Goal: Navigation & Orientation: Find specific page/section

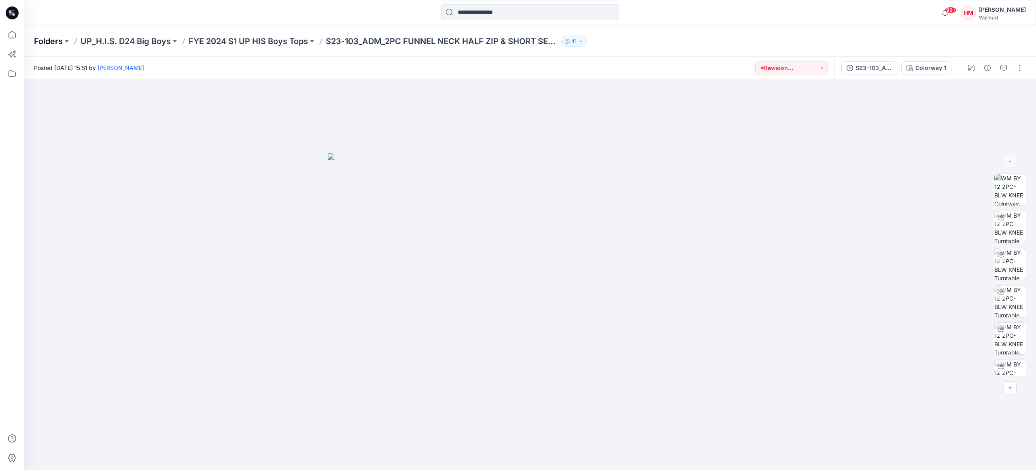
click at [54, 42] on p "Folders" at bounding box center [48, 41] width 29 height 11
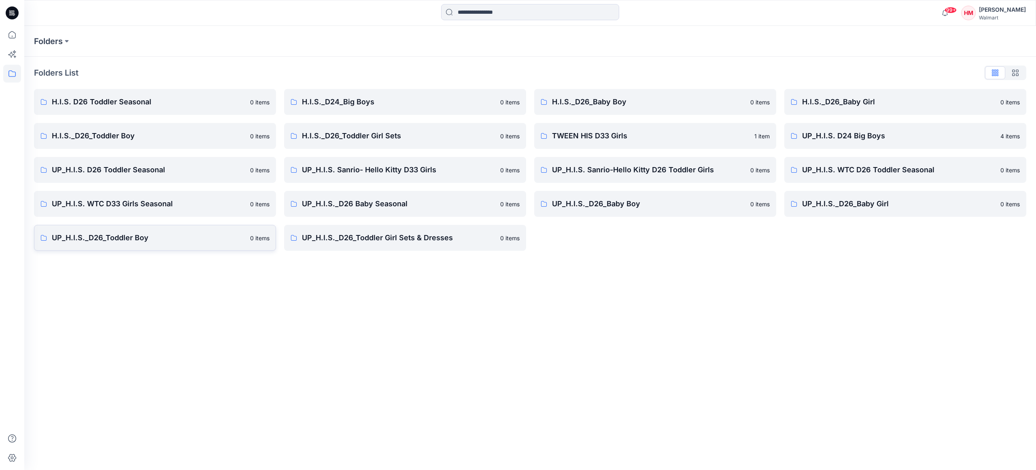
click at [125, 237] on p "UP_H.I.S._D26_Toddler Boy" at bounding box center [148, 237] width 193 height 11
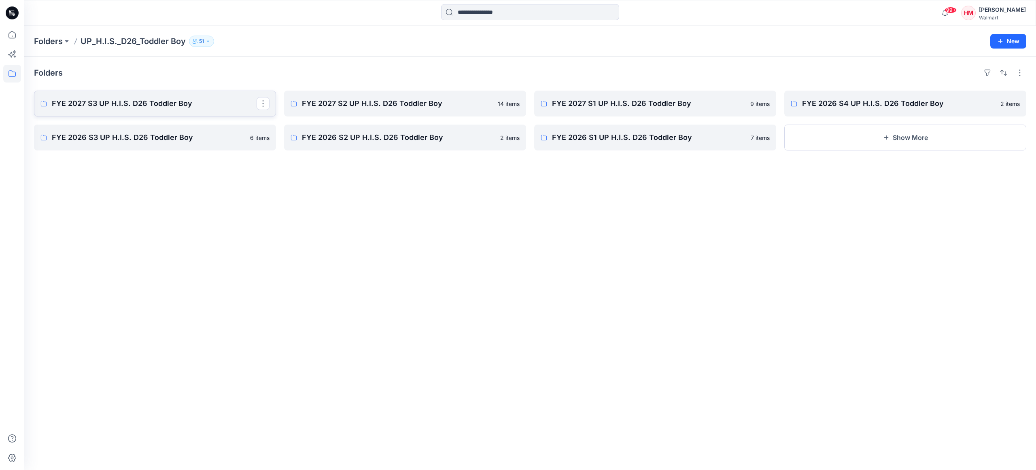
click at [150, 102] on p "FYE 2027 S3 UP H.I.S. D26 Toddler Boy" at bounding box center [154, 103] width 205 height 11
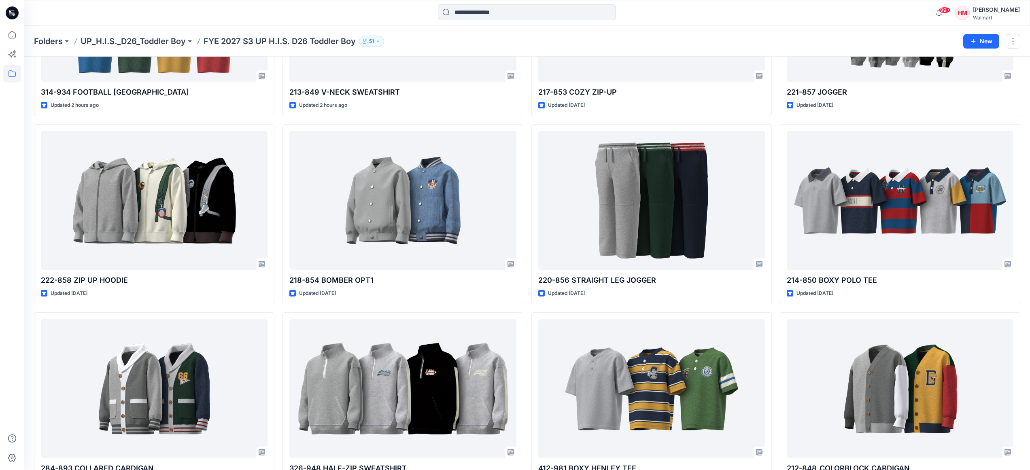
scroll to position [154, 0]
